Goal: Check status: Check status

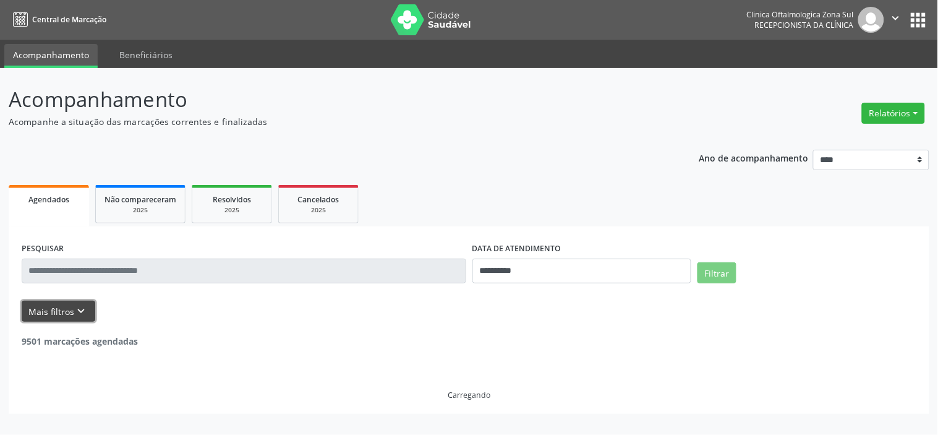
click at [77, 312] on icon "keyboard_arrow_down" at bounding box center [82, 311] width 14 height 14
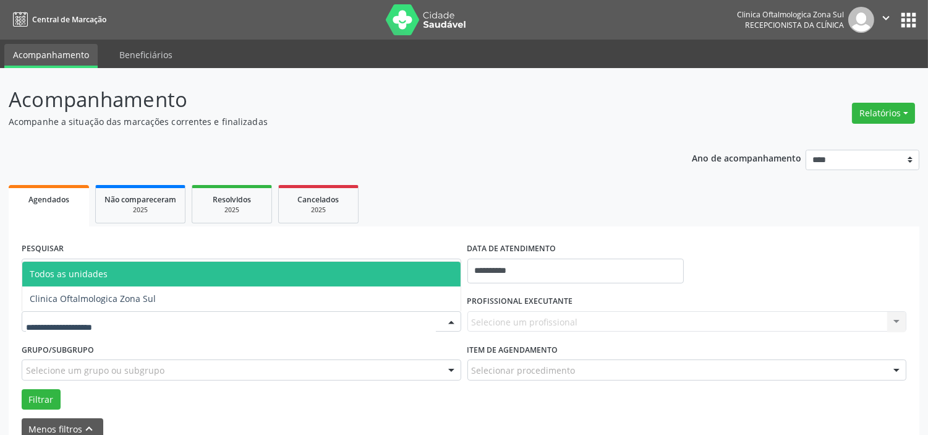
click at [121, 316] on div at bounding box center [242, 321] width 440 height 21
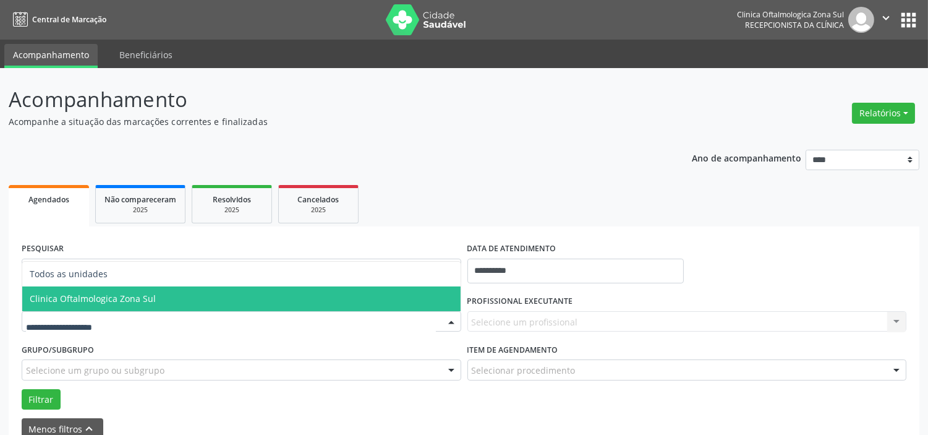
click at [141, 298] on span "Clinica Oftalmologica Zona Sul" at bounding box center [93, 299] width 126 height 12
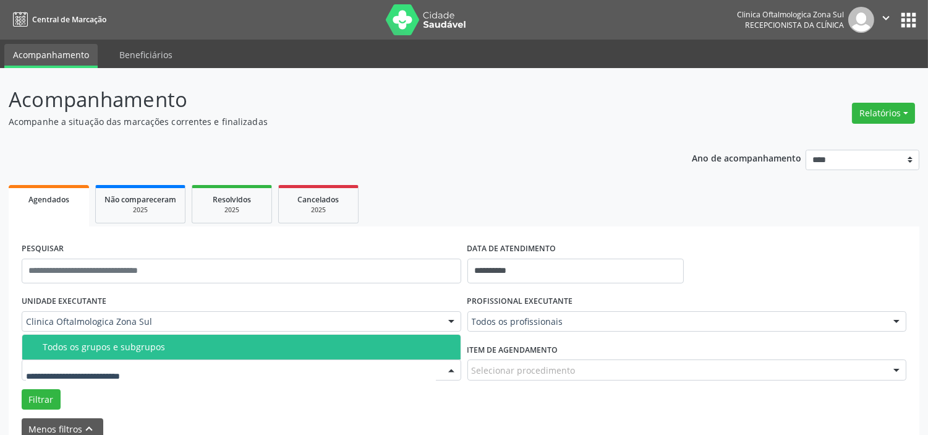
click at [149, 346] on div "Todos os grupos e subgrupos" at bounding box center [248, 347] width 411 height 10
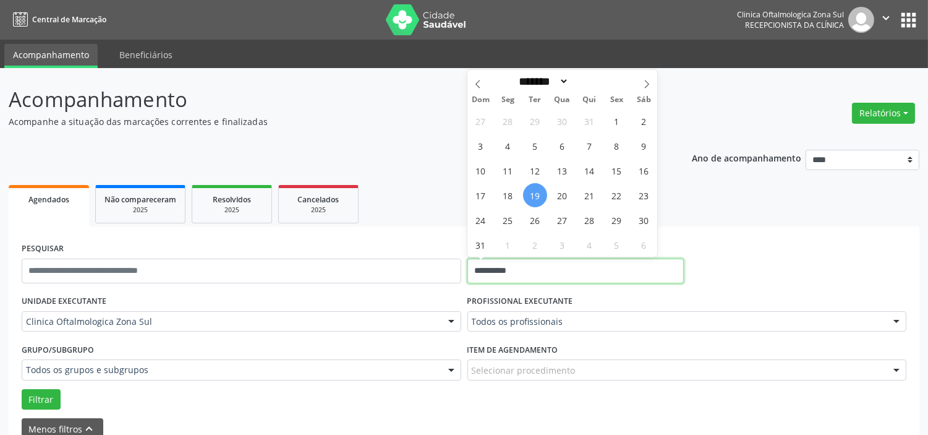
click at [534, 268] on input "**********" at bounding box center [576, 271] width 216 height 25
click at [559, 194] on span "20" at bounding box center [563, 195] width 24 height 24
type input "**********"
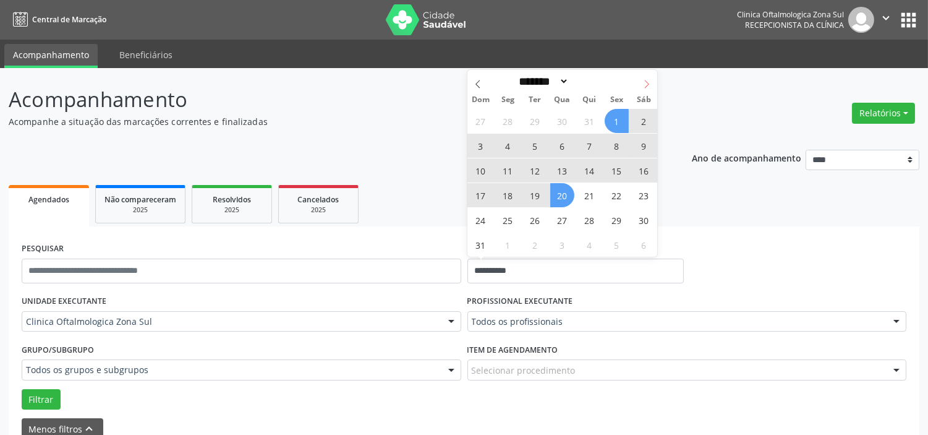
click at [645, 77] on span at bounding box center [646, 80] width 21 height 21
select select "*"
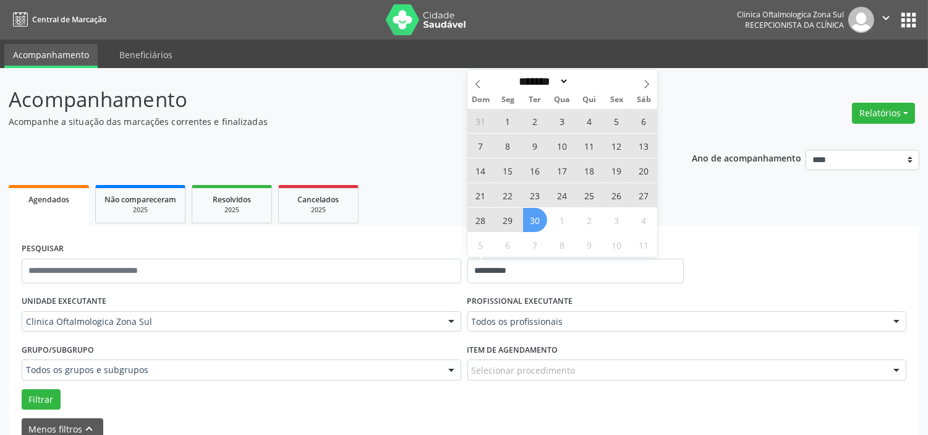
click at [542, 214] on span "30" at bounding box center [535, 220] width 24 height 24
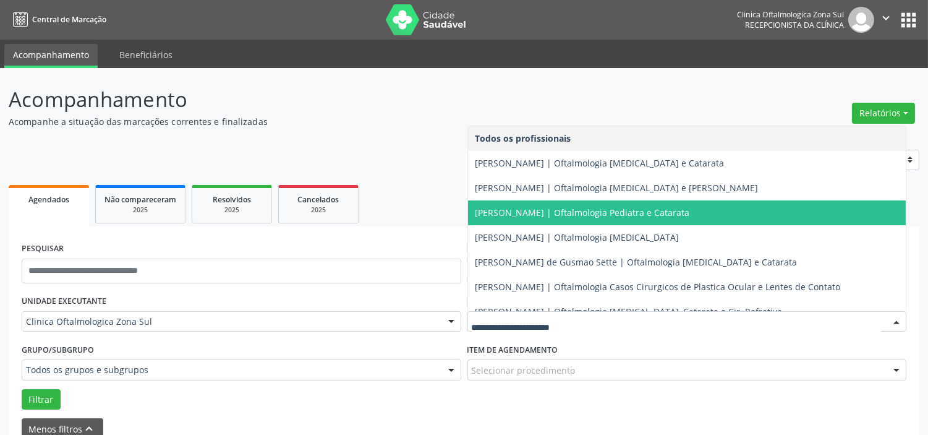
scroll to position [112, 0]
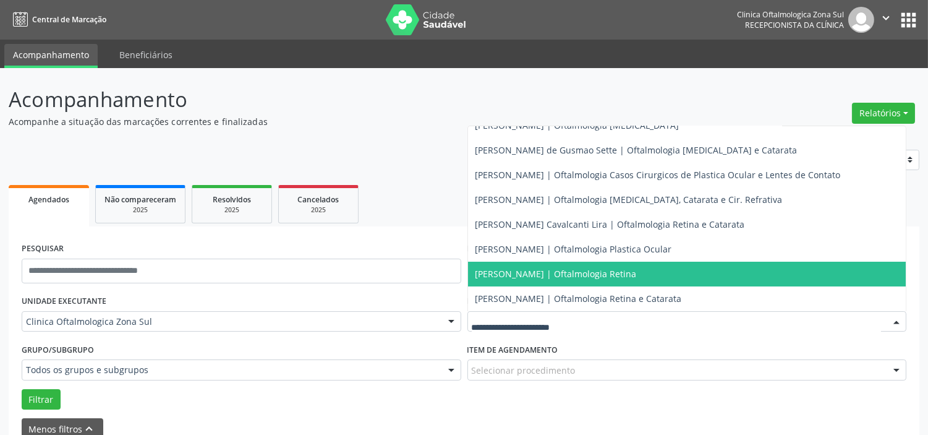
click at [520, 276] on span "[PERSON_NAME] | Oftalmologia Retina" at bounding box center [556, 274] width 161 height 12
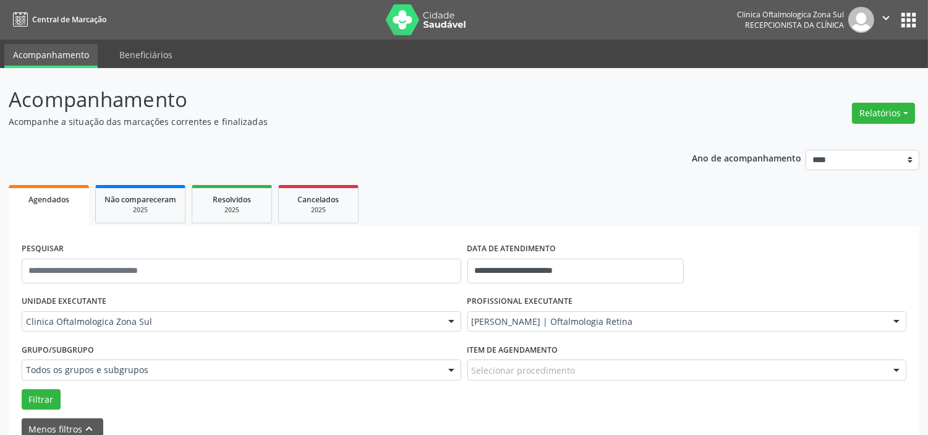
click at [60, 400] on div "Filtrar" at bounding box center [464, 399] width 891 height 21
click at [54, 400] on button "Filtrar" at bounding box center [41, 399] width 39 height 21
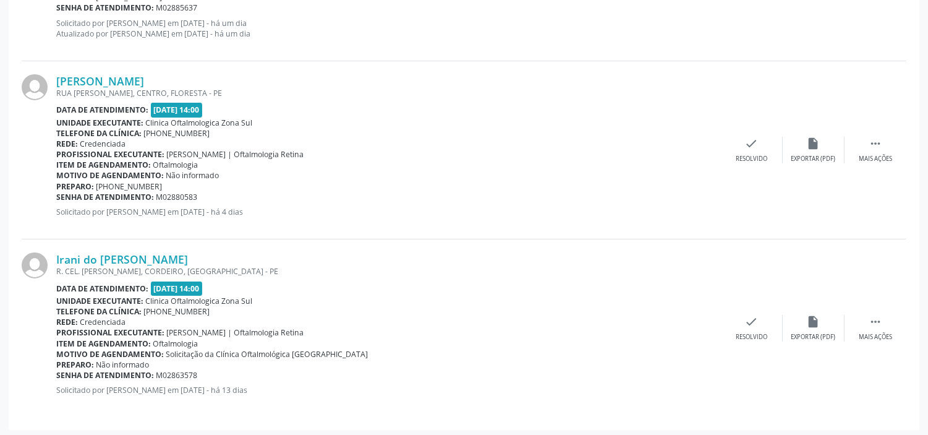
scroll to position [620, 0]
